Goal: Go to known website: Access a specific website the user already knows

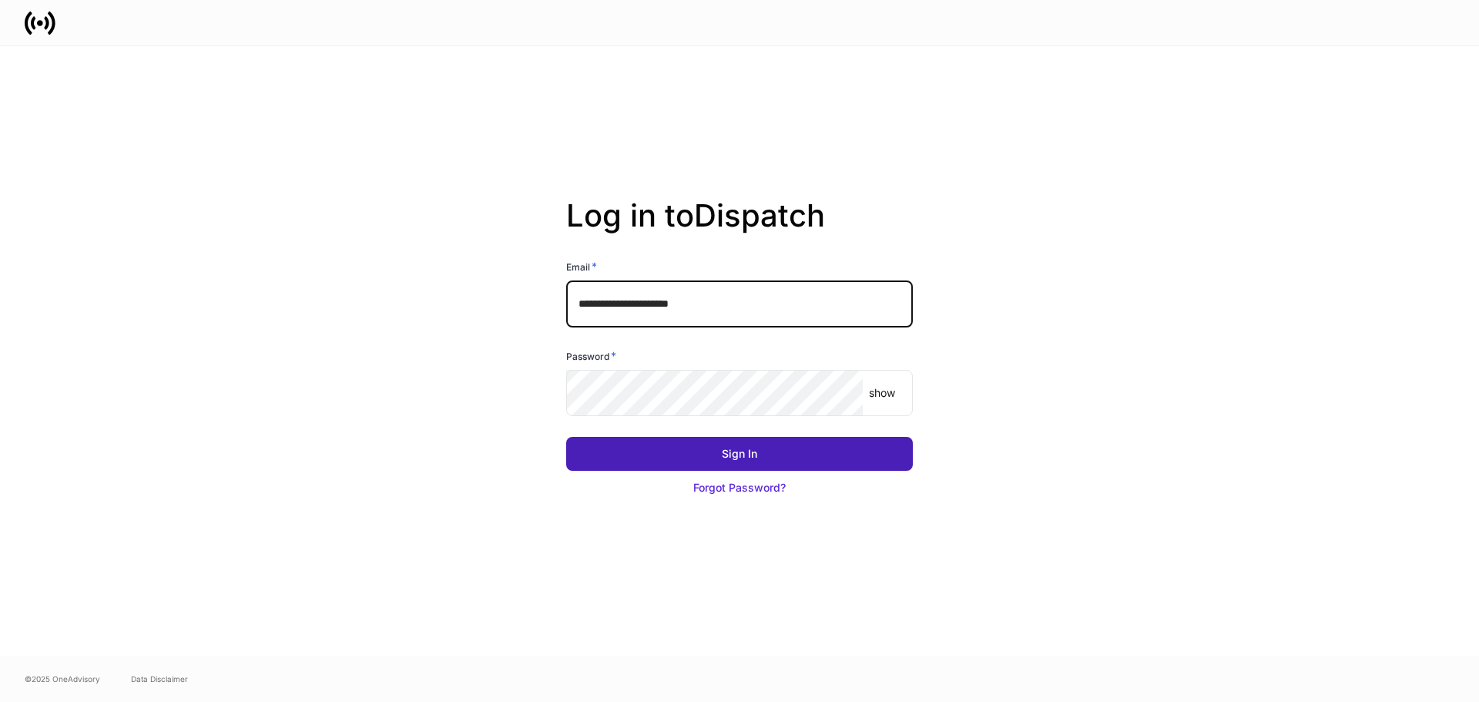
click at [750, 448] on div "Sign In" at bounding box center [739, 453] width 35 height 15
